Goal: Use online tool/utility: Utilize a website feature to perform a specific function

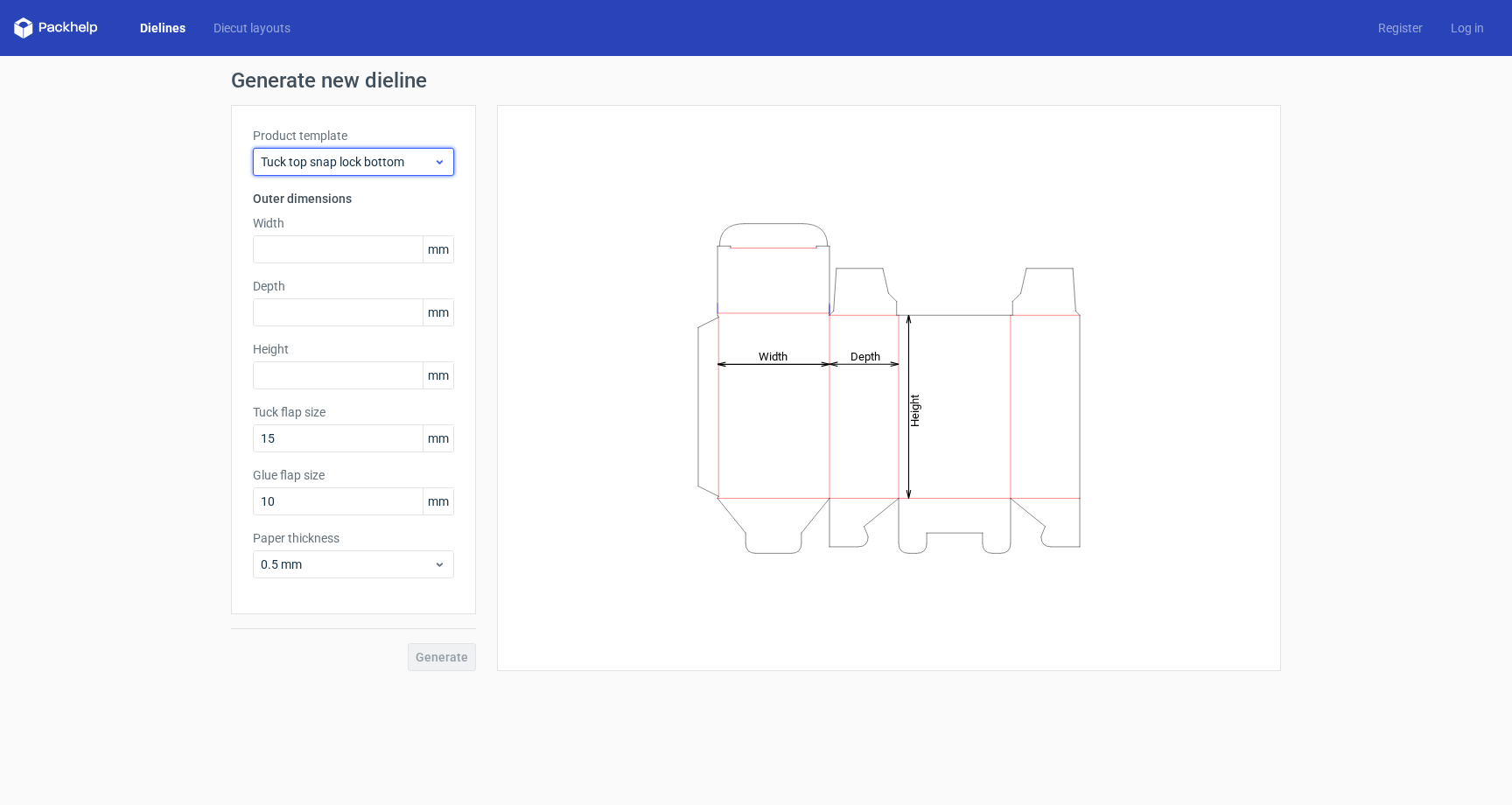
click at [420, 165] on span "Tuck top snap lock bottom" at bounding box center [347, 162] width 172 height 18
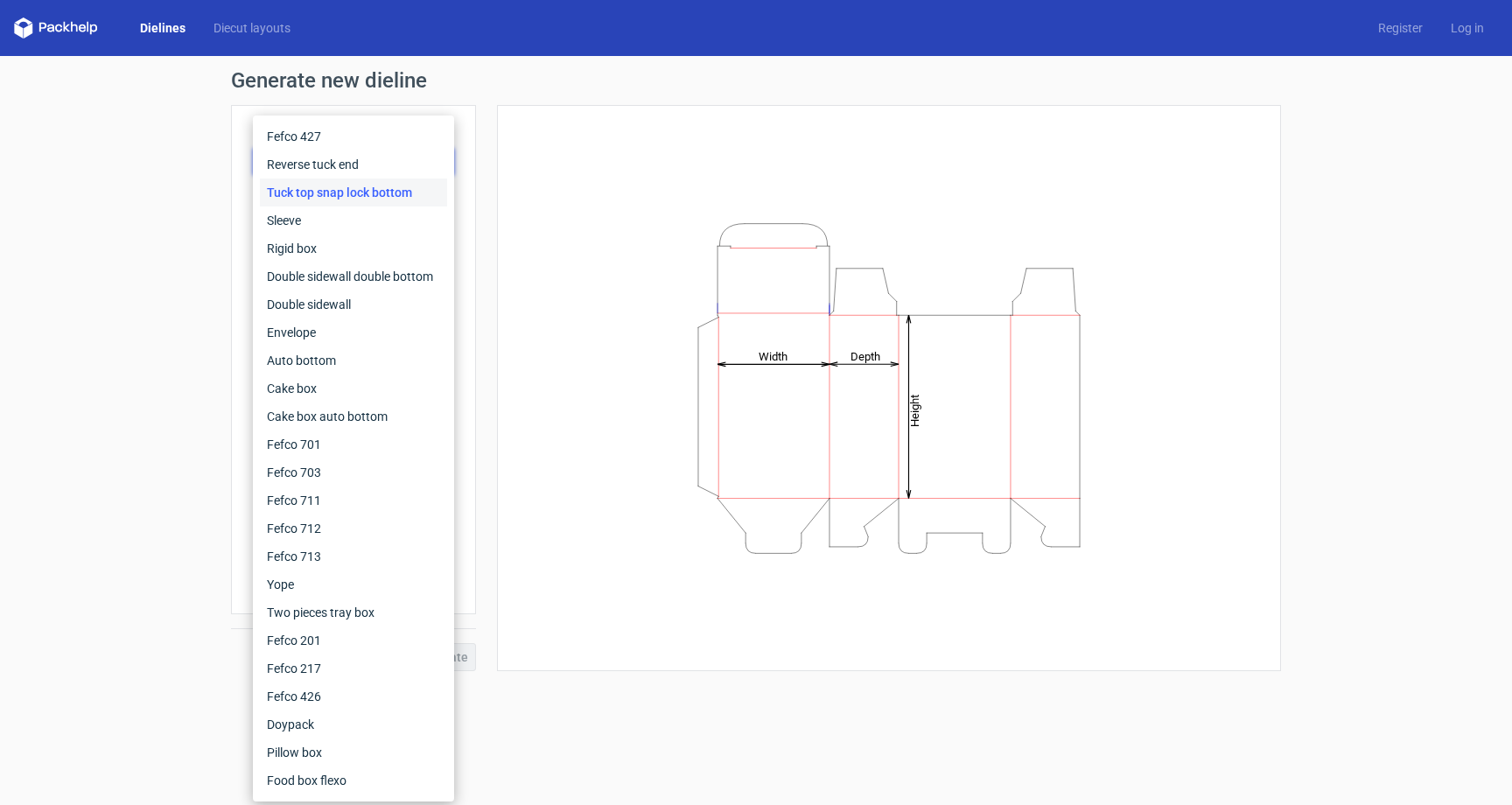
click at [388, 192] on div "Tuck top snap lock bottom" at bounding box center [353, 193] width 187 height 28
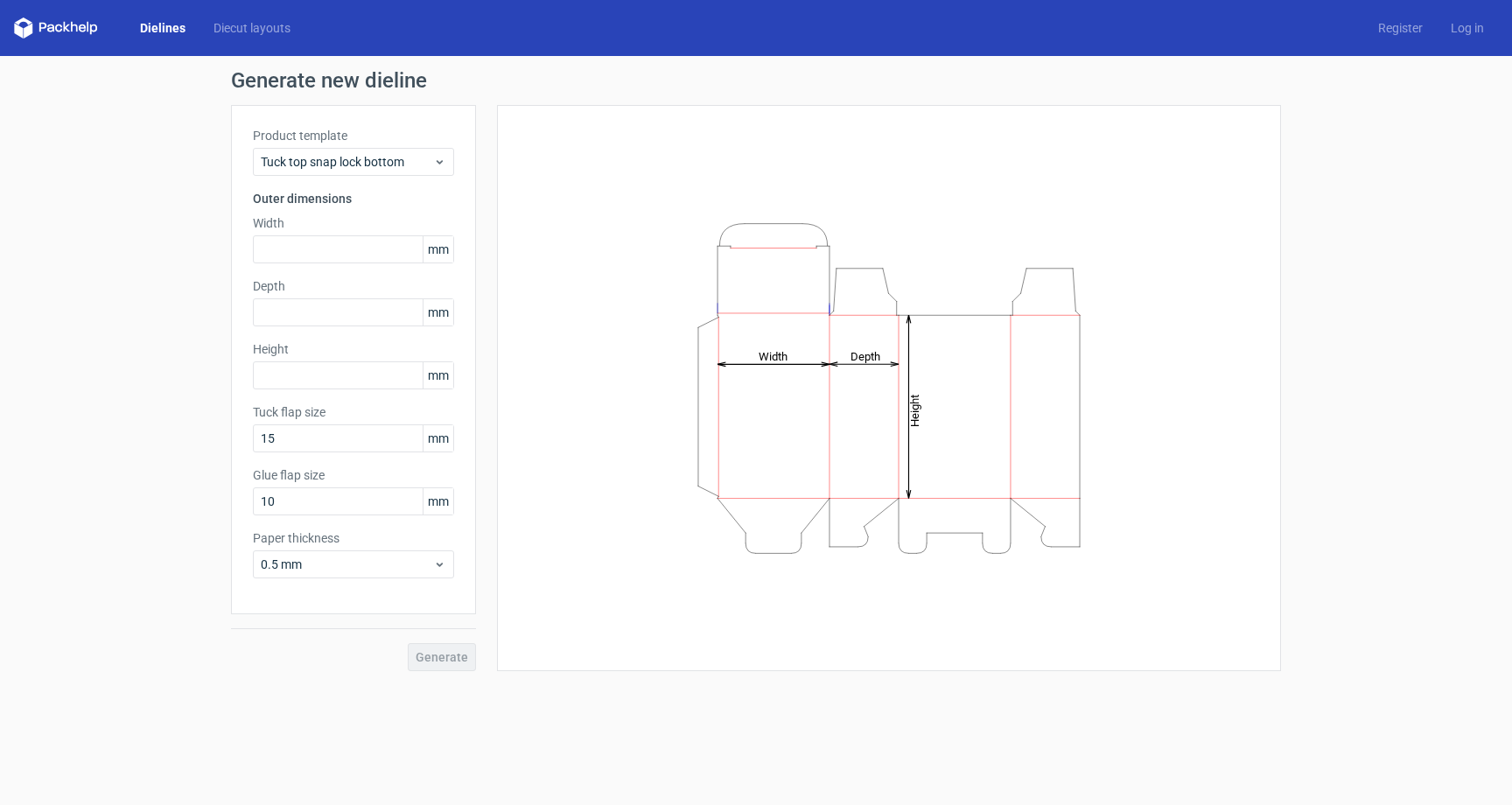
click at [442, 248] on span "mm" at bounding box center [438, 249] width 30 height 26
click at [381, 249] on input "text" at bounding box center [353, 249] width 201 height 28
click at [414, 566] on span "0.5 mm" at bounding box center [347, 564] width 172 height 18
click at [379, 659] on div "1 mm" at bounding box center [353, 659] width 187 height 28
click at [318, 248] on input "text" at bounding box center [353, 249] width 201 height 28
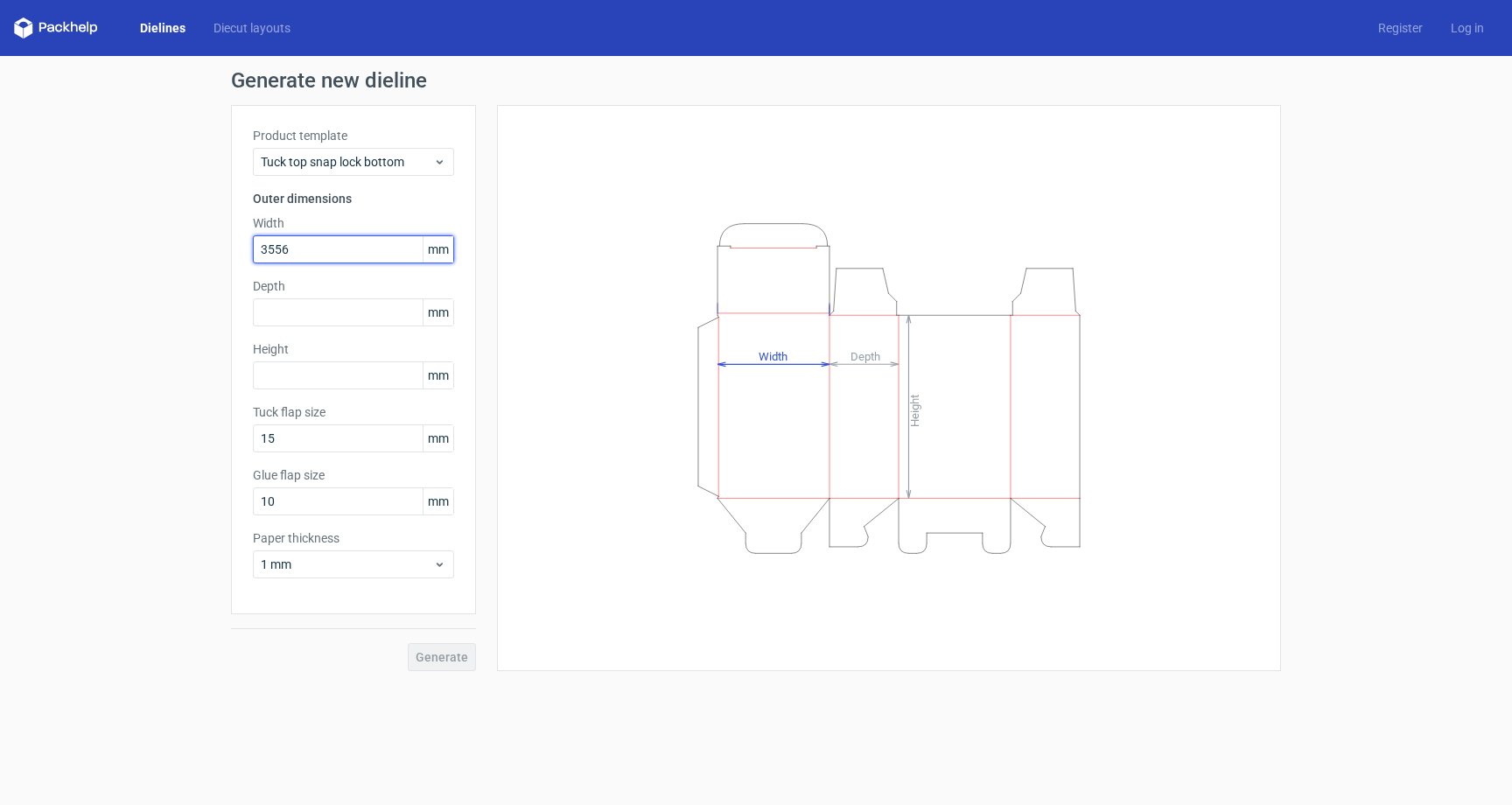
click at [284, 248] on input "3556" at bounding box center [353, 249] width 201 height 28
click at [331, 254] on input "3556" at bounding box center [353, 249] width 201 height 28
type input "355"
click at [326, 307] on input "text" at bounding box center [353, 313] width 201 height 28
type input "127"
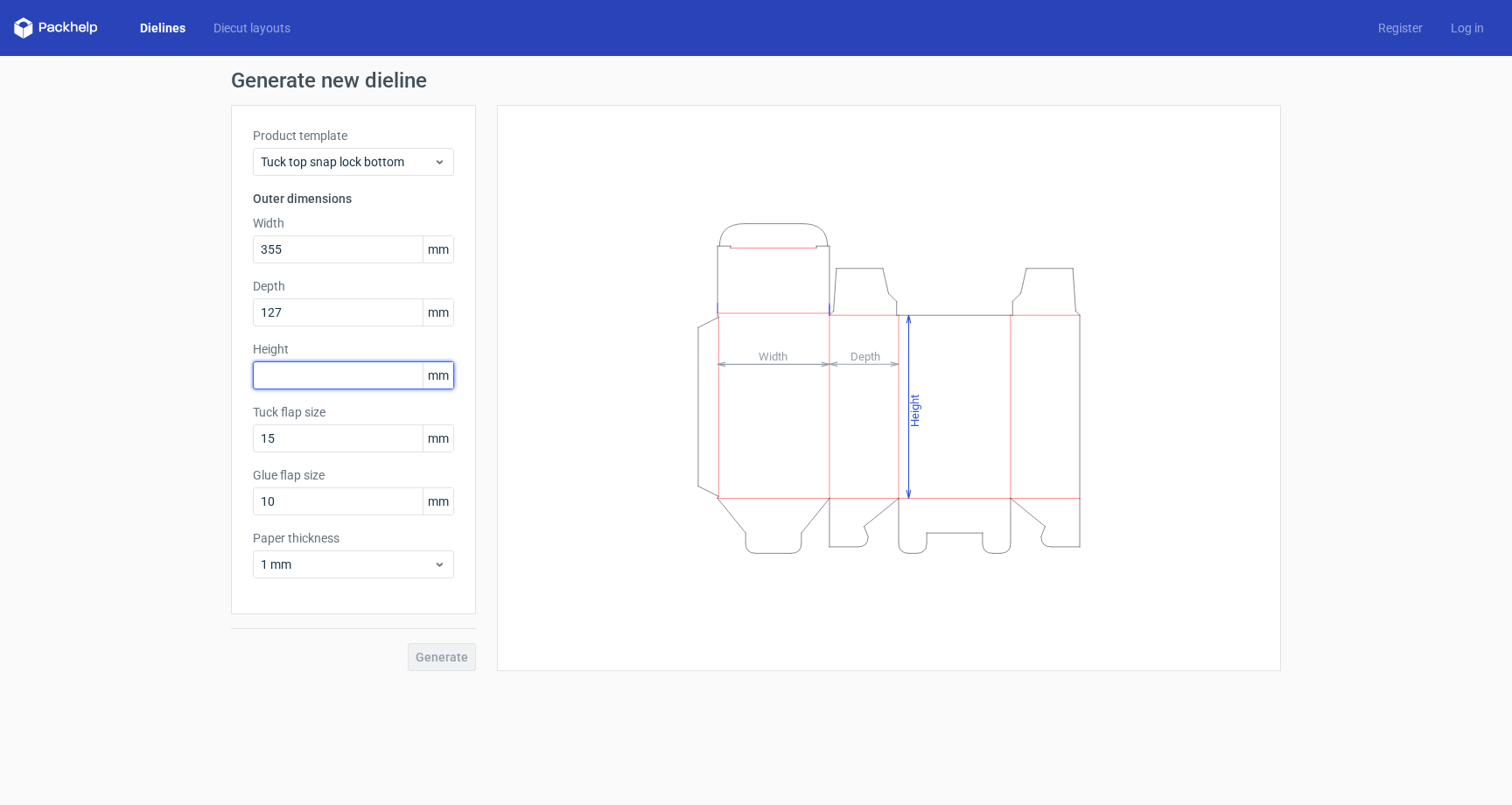
click at [289, 375] on input "text" at bounding box center [353, 375] width 201 height 28
